Goal: Information Seeking & Learning: Learn about a topic

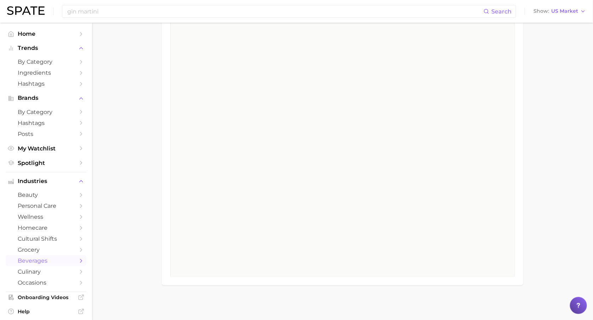
scroll to position [8645, 0]
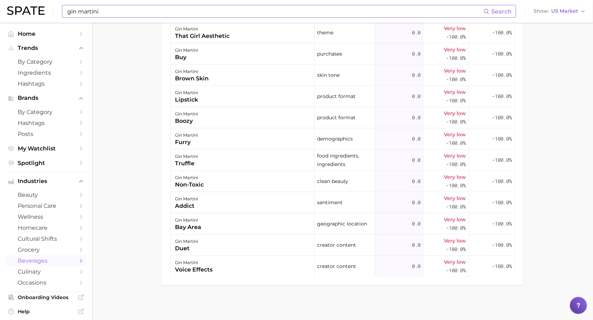
click at [106, 15] on input "gin martini" at bounding box center [275, 11] width 417 height 12
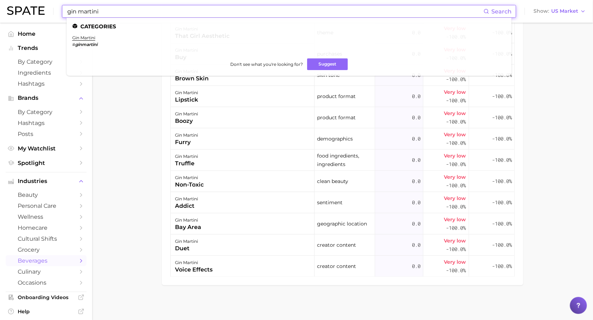
drag, startPoint x: 115, startPoint y: 12, endPoint x: 58, endPoint y: 12, distance: 57.4
click at [58, 12] on div "gin martini Search Categories gin martini # ginmartini Don't see what you're lo…" at bounding box center [296, 11] width 579 height 23
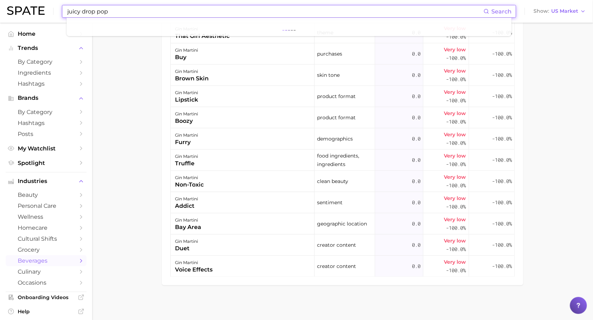
type input "juicy drop pop"
drag, startPoint x: 196, startPoint y: 11, endPoint x: 47, endPoint y: 5, distance: 148.9
click at [47, 5] on div "juicy drop pop Search No results for " juicy drop pop " Suggest Show US Market" at bounding box center [296, 11] width 579 height 23
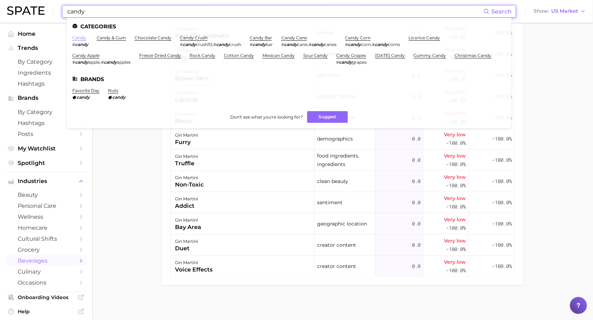
type input "candy"
click at [79, 38] on link "candy" at bounding box center [79, 37] width 14 height 5
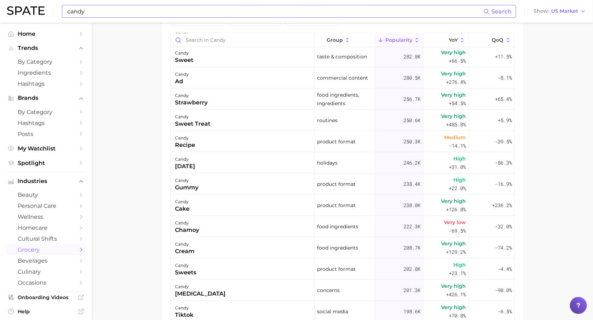
scroll to position [436, 0]
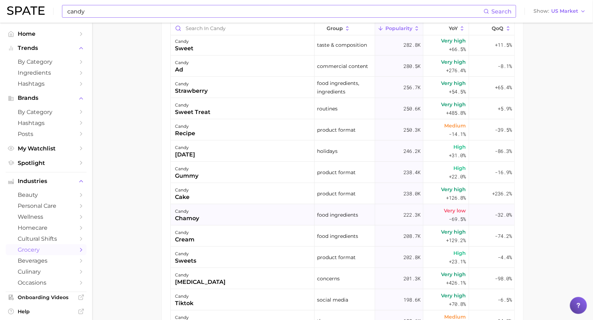
click at [193, 223] on div "chamoy" at bounding box center [187, 218] width 24 height 9
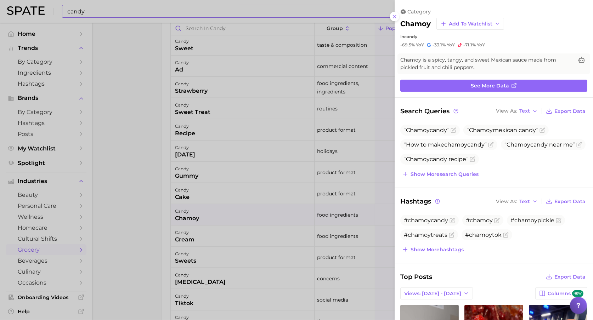
scroll to position [0, 0]
click at [155, 223] on div at bounding box center [296, 160] width 593 height 320
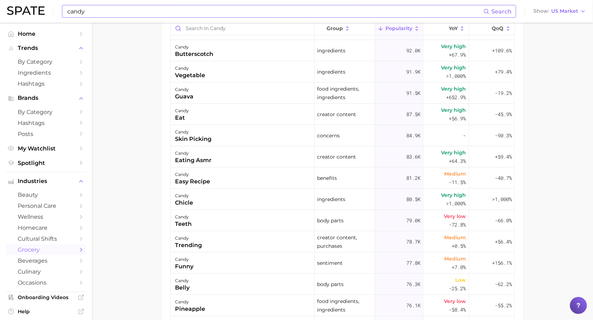
scroll to position [1383, 0]
